Goal: Information Seeking & Learning: Learn about a topic

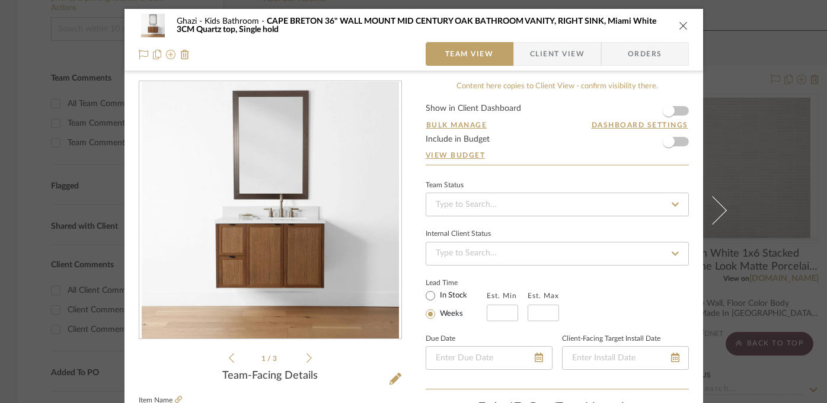
scroll to position [86, 0]
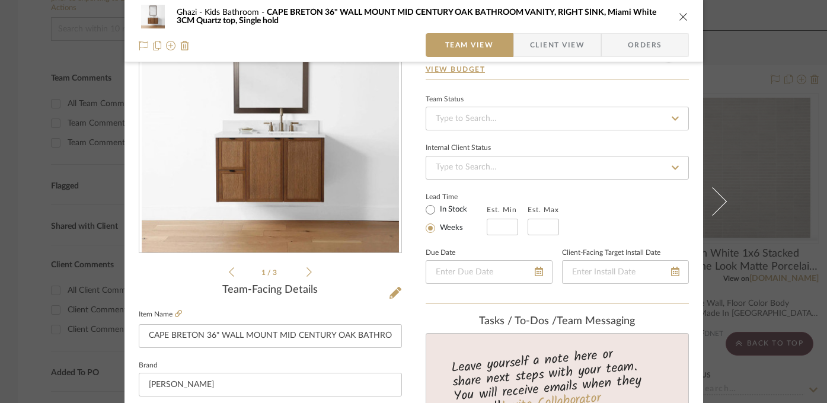
click at [803, 168] on div "Ghazi Kids Bathroom [GEOGRAPHIC_DATA] 36" WALL MOUNT MID CENTURY OAK BATHROOM V…" at bounding box center [413, 201] width 827 height 403
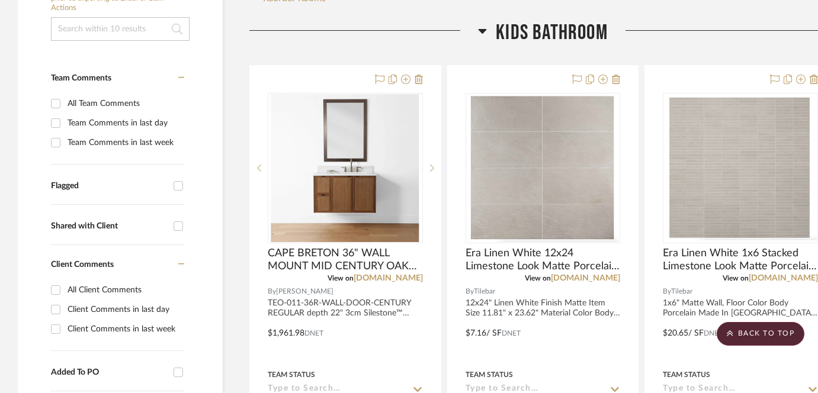
scroll to position [138, 0]
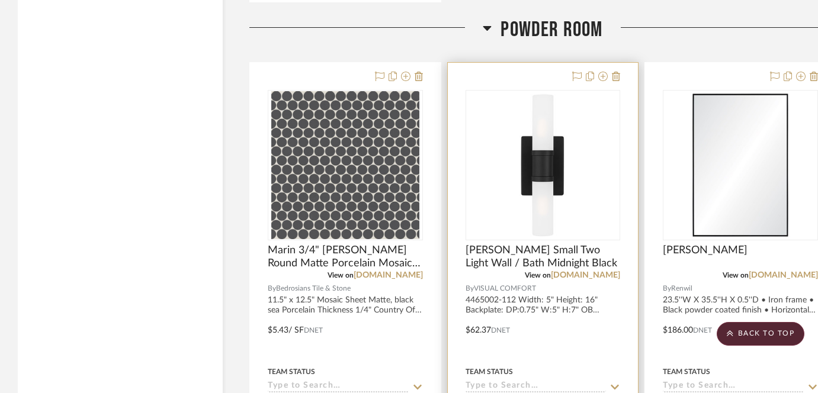
scroll to position [2573, 0]
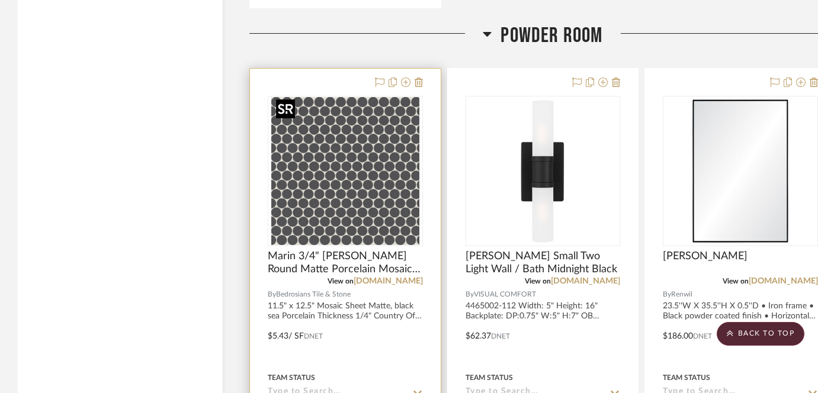
click at [321, 160] on img "0" at bounding box center [345, 171] width 148 height 148
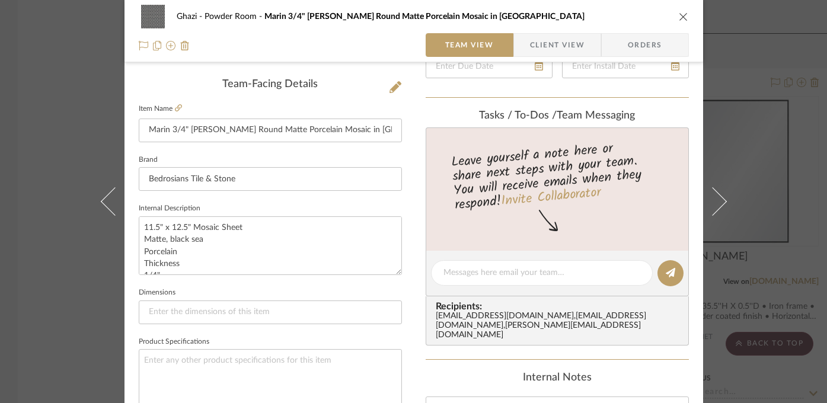
scroll to position [288, 0]
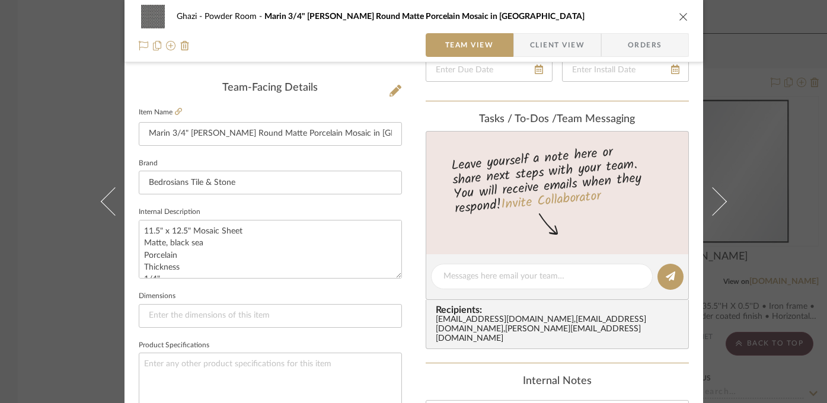
click at [452, 220] on div "Leave yourself a note here or share next steps with your team. You will receive…" at bounding box center [556, 192] width 263 height 123
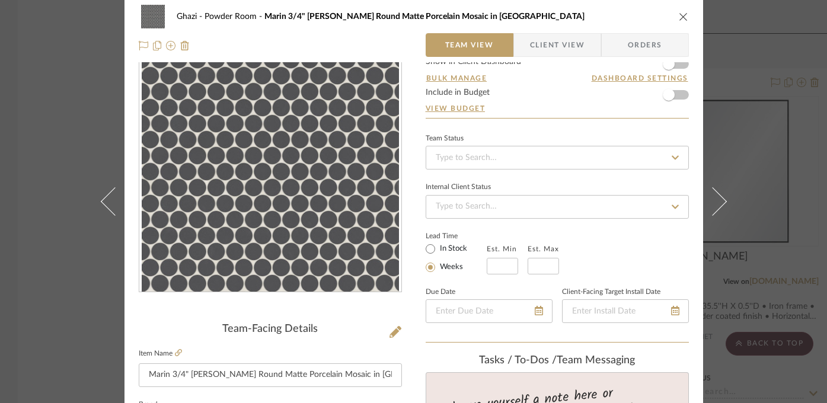
scroll to position [0, 0]
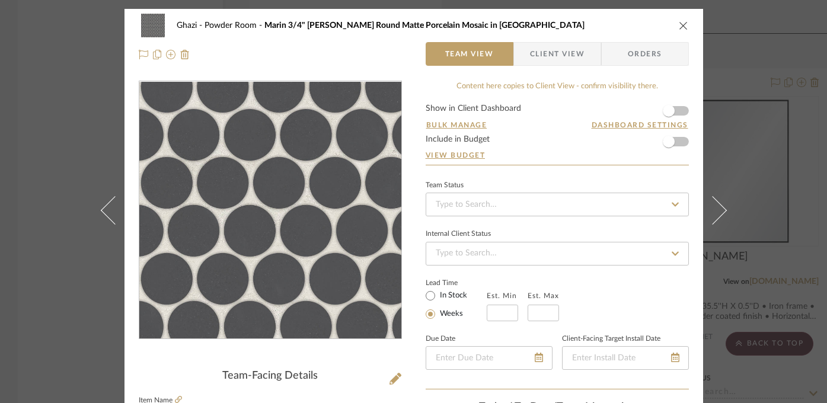
click at [302, 244] on img "0" at bounding box center [270, 210] width 257 height 257
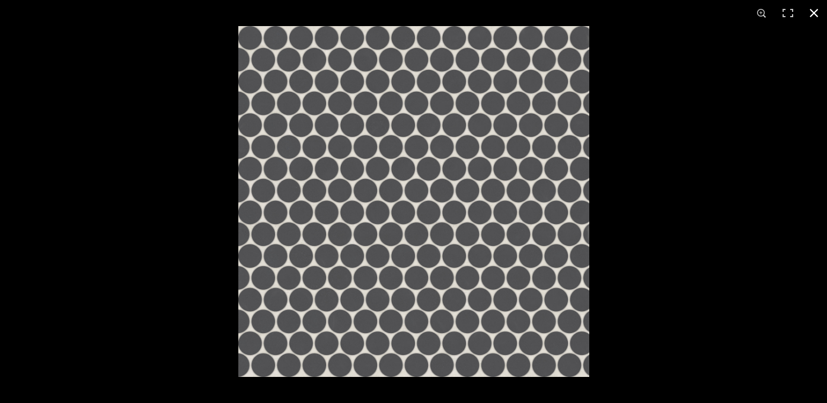
click at [680, 247] on div at bounding box center [651, 227] width 827 height 403
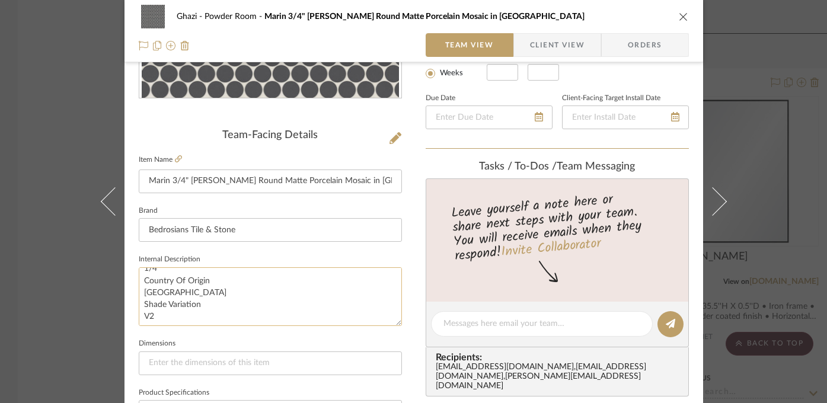
scroll to position [60, 0]
click at [49, 300] on div "Ghazi Powder Room Marin 3/4" Penny Round Matte Porcelain Mosaic in Black Sea Te…" at bounding box center [413, 201] width 827 height 403
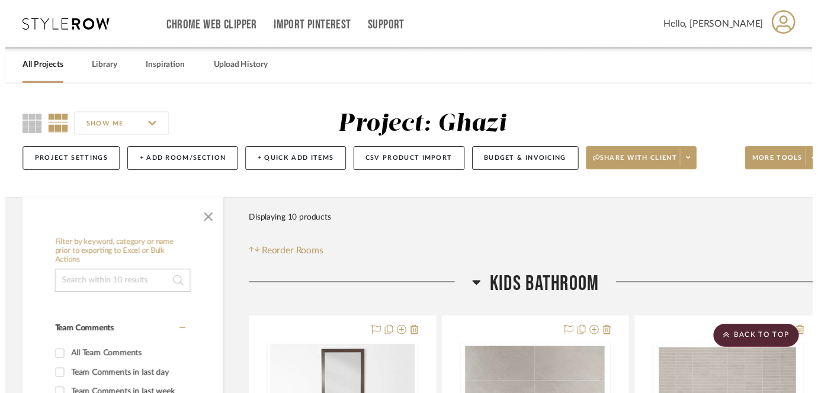
scroll to position [2573, 0]
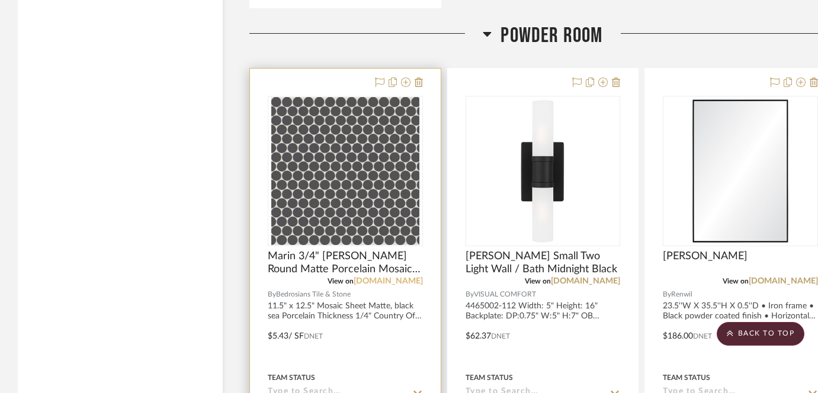
click at [396, 280] on link "[DOMAIN_NAME]" at bounding box center [388, 281] width 69 height 8
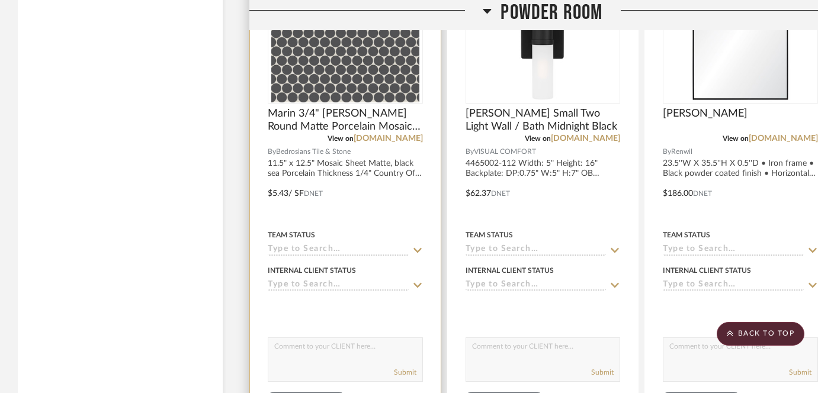
scroll to position [2598, 0]
